Goal: Task Accomplishment & Management: Manage account settings

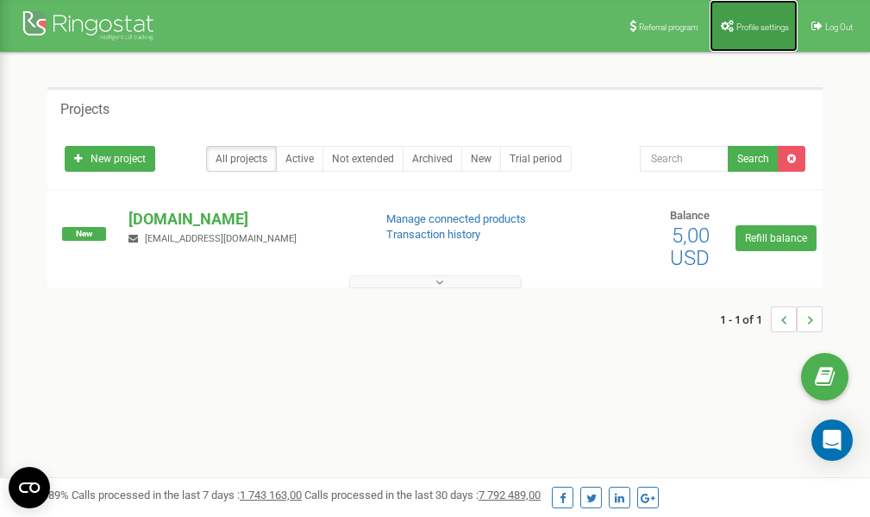
click at [738, 29] on span "Profile settings" at bounding box center [763, 26] width 53 height 9
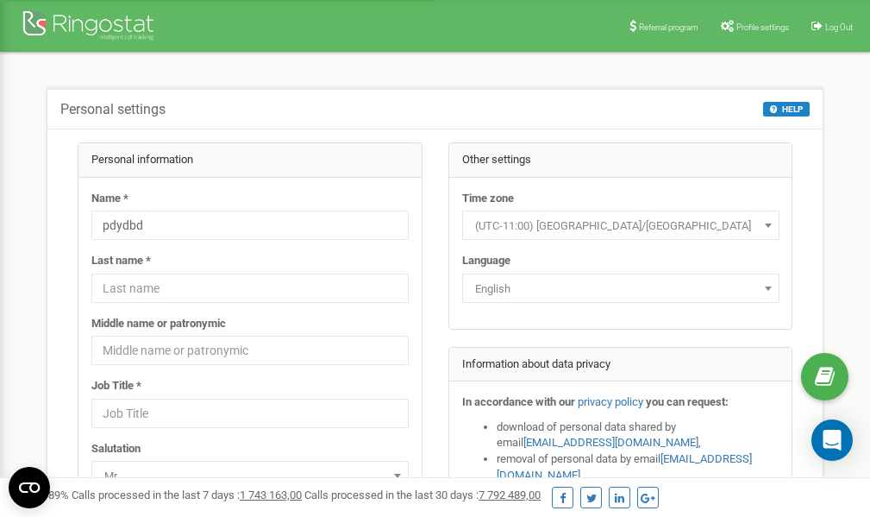
scroll to position [86, 0]
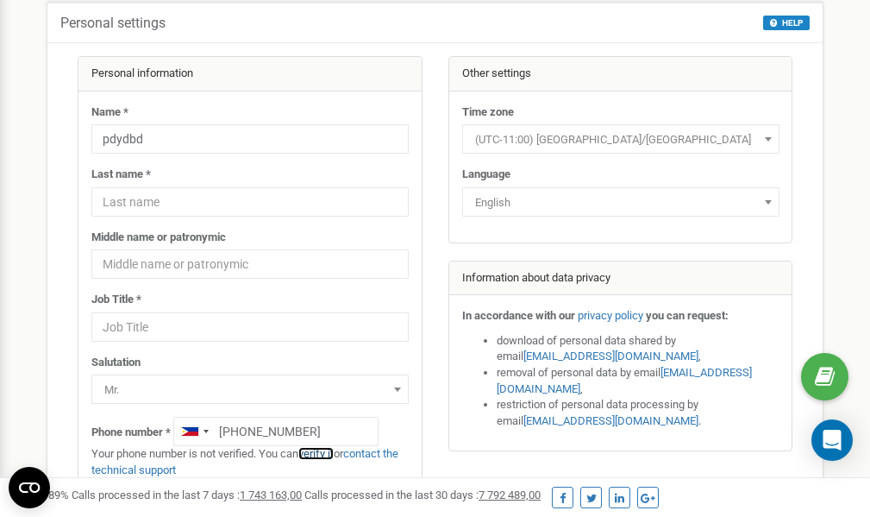
click at [329, 452] on link "verify it" at bounding box center [315, 453] width 35 height 13
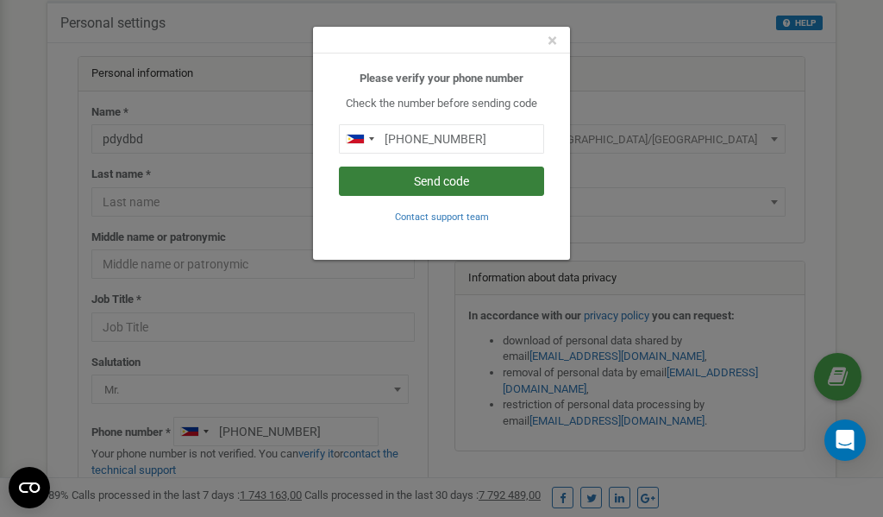
click at [415, 176] on button "Send code" at bounding box center [441, 180] width 205 height 29
